Goal: Task Accomplishment & Management: Use online tool/utility

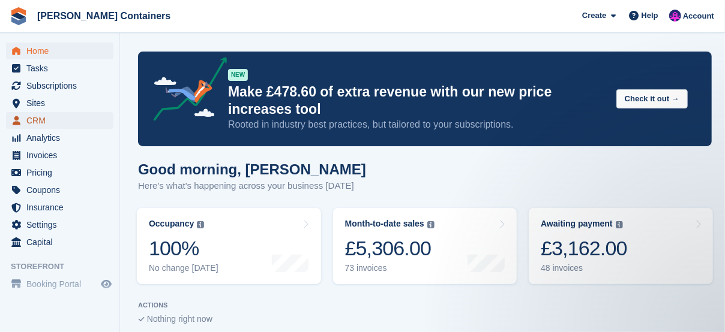
click at [25, 122] on link "CRM" at bounding box center [59, 120] width 107 height 17
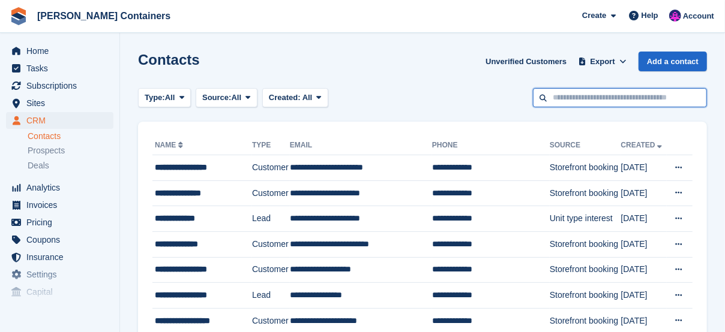
click at [601, 94] on input "text" at bounding box center [620, 98] width 174 height 20
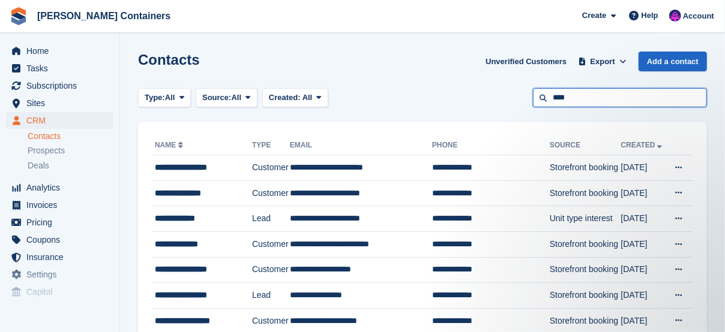
type input "****"
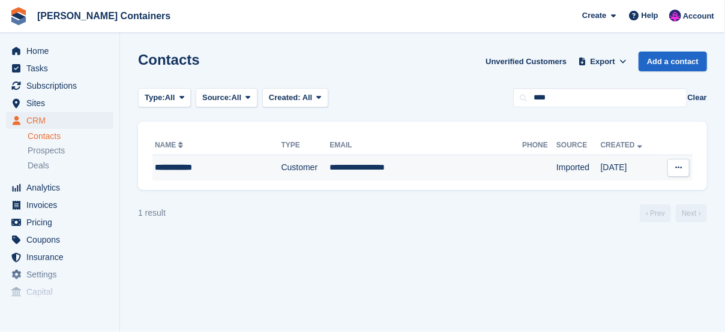
click at [285, 177] on td "Customer" at bounding box center [305, 167] width 49 height 25
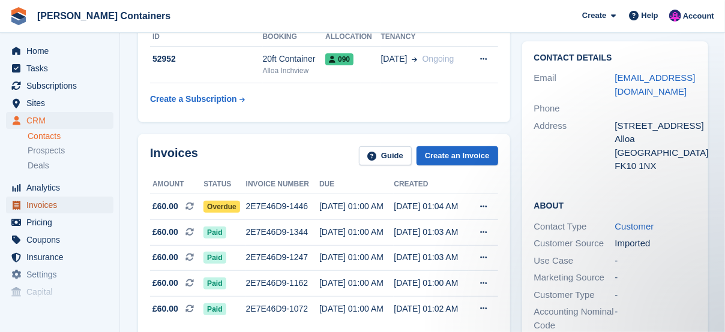
click at [38, 205] on span "Invoices" at bounding box center [62, 205] width 72 height 17
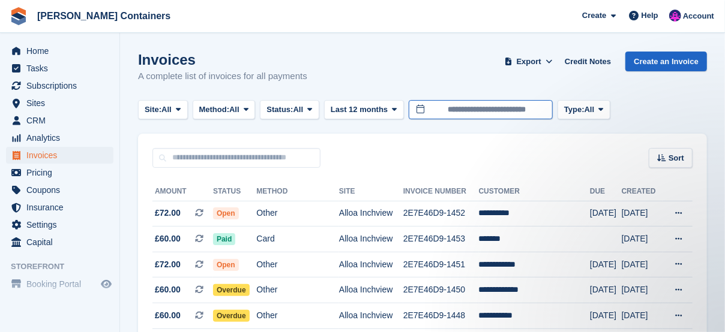
click at [511, 114] on input "**********" at bounding box center [481, 110] width 144 height 20
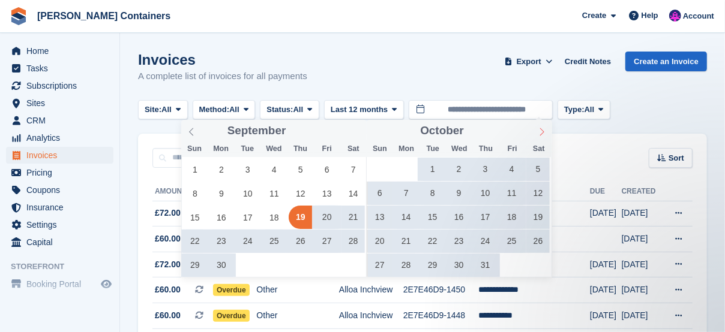
click at [544, 133] on icon at bounding box center [542, 132] width 8 height 8
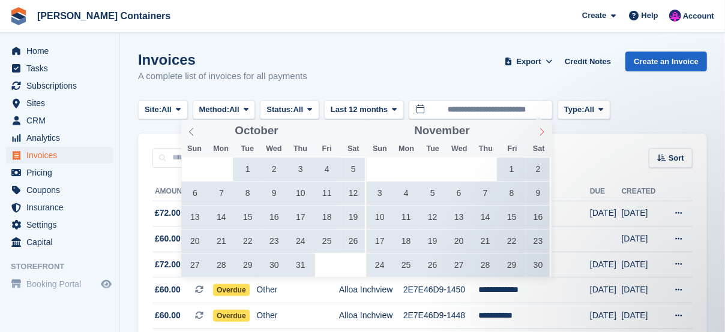
click at [544, 133] on icon at bounding box center [542, 132] width 4 height 8
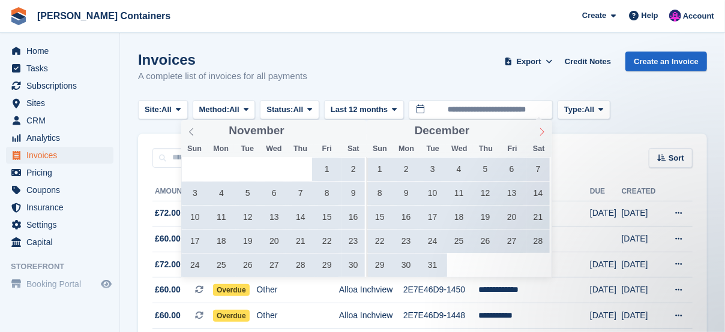
click at [544, 133] on icon at bounding box center [542, 132] width 8 height 8
type input "****"
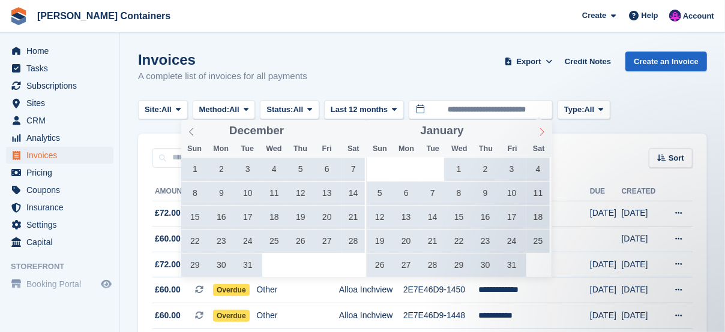
click at [544, 133] on icon at bounding box center [542, 132] width 4 height 8
type input "****"
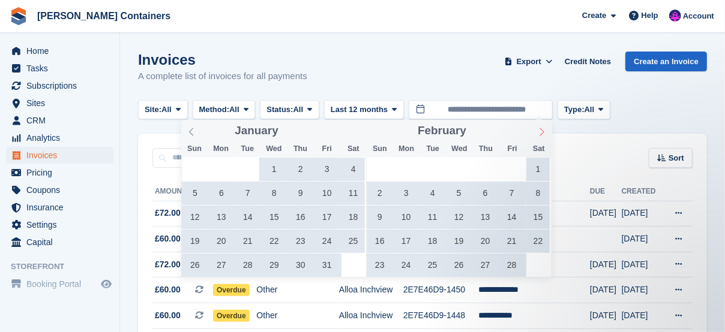
click at [544, 133] on icon at bounding box center [542, 132] width 4 height 8
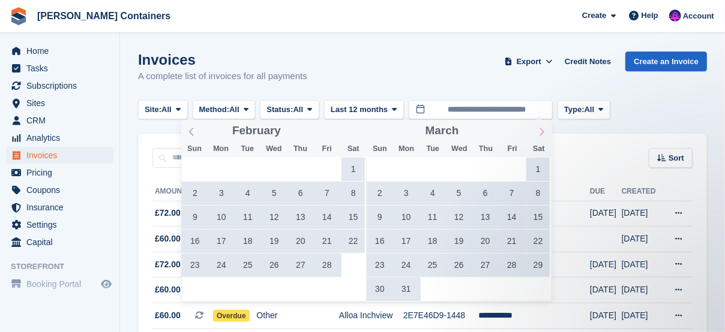
click at [544, 133] on icon at bounding box center [542, 132] width 8 height 8
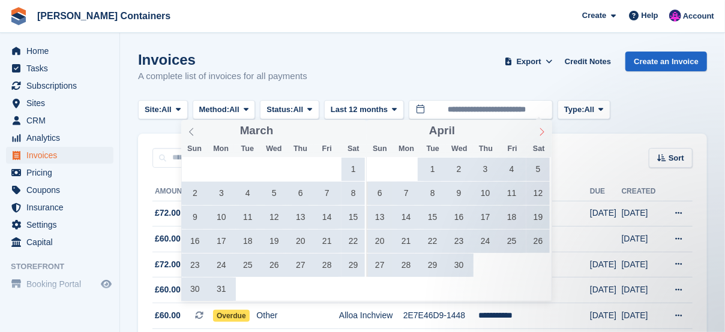
click at [544, 133] on icon at bounding box center [542, 132] width 4 height 8
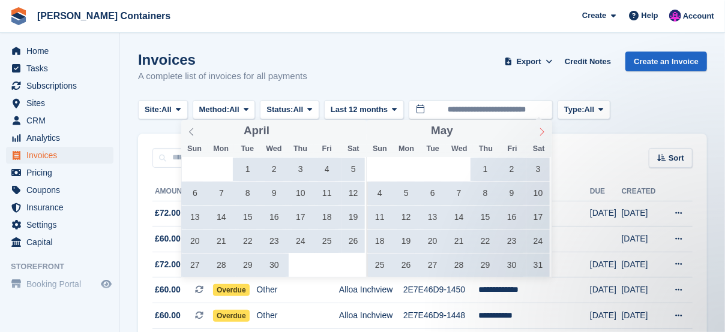
click at [544, 133] on icon at bounding box center [542, 132] width 4 height 8
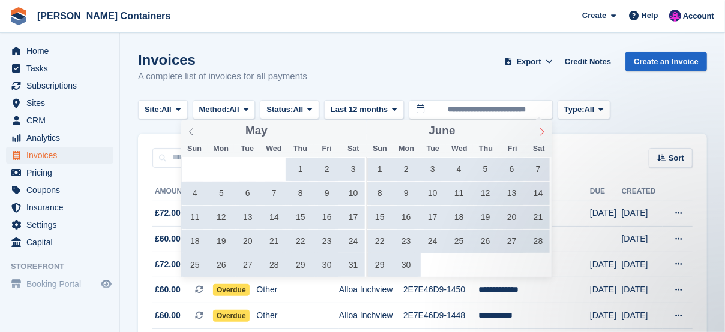
click at [544, 133] on icon at bounding box center [542, 132] width 8 height 8
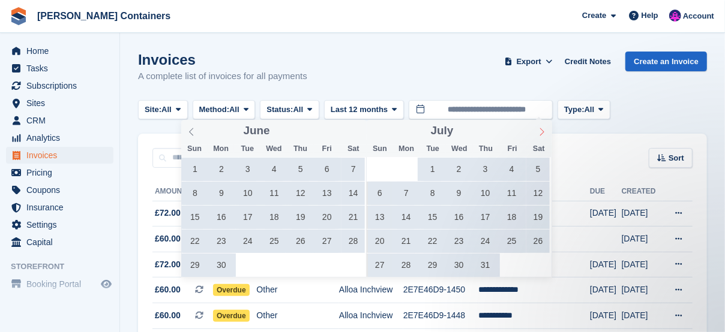
click at [544, 133] on icon at bounding box center [542, 132] width 4 height 8
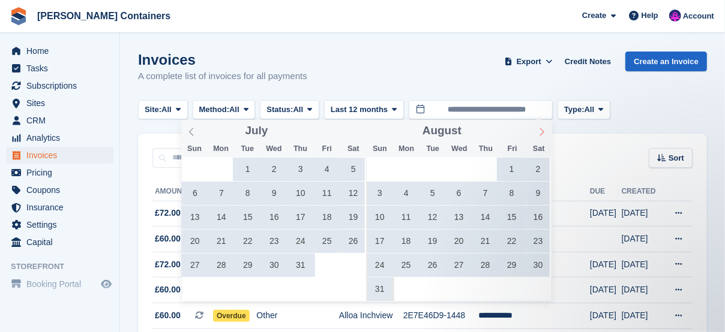
click at [544, 133] on icon at bounding box center [542, 132] width 4 height 8
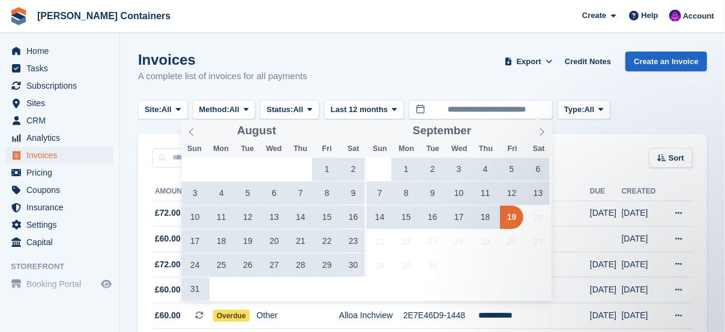
click at [430, 218] on span "16" at bounding box center [432, 217] width 23 height 23
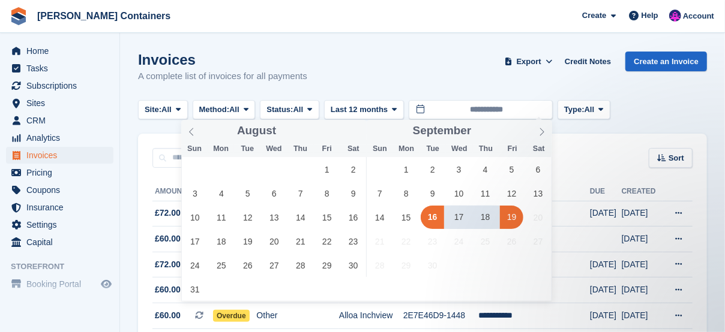
click at [514, 224] on span "19" at bounding box center [511, 217] width 23 height 23
type input "**********"
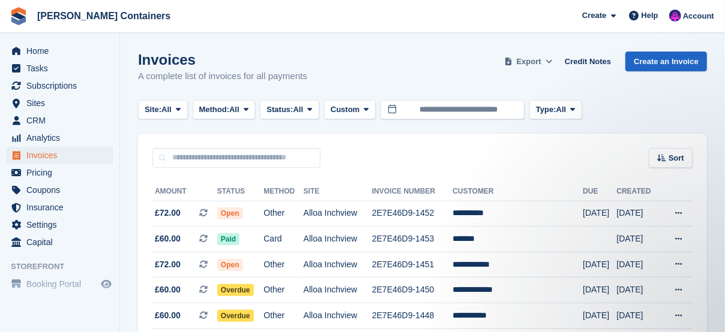
click at [550, 64] on span at bounding box center [549, 62] width 12 height 12
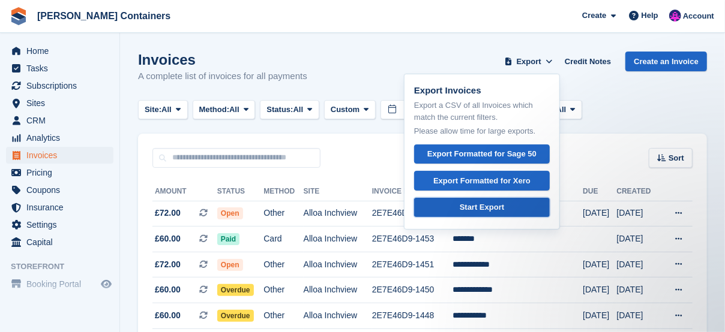
click at [504, 211] on div "Start Export" at bounding box center [482, 208] width 44 height 12
click at [336, 160] on div "Sort Sort by Date created Created (oldest first) Created (newest first)" at bounding box center [422, 151] width 569 height 34
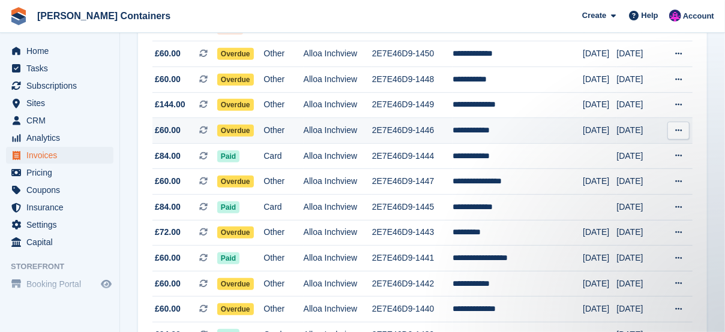
scroll to position [300, 0]
